Goal: Navigation & Orientation: Find specific page/section

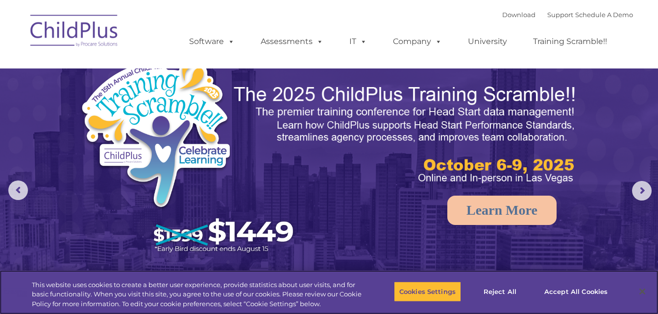
select select "MEDIUM"
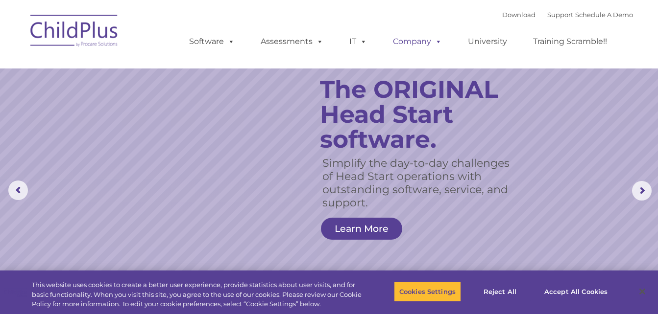
click at [411, 47] on link "Company" at bounding box center [417, 42] width 69 height 20
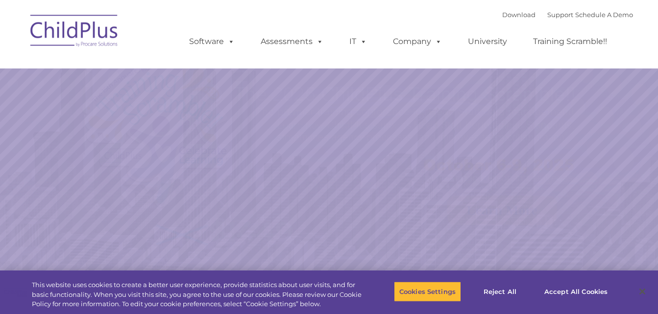
select select "MEDIUM"
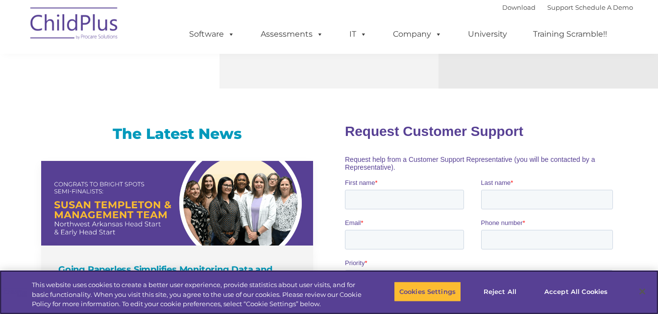
scroll to position [583, 0]
